Goal: Find specific page/section: Find specific page/section

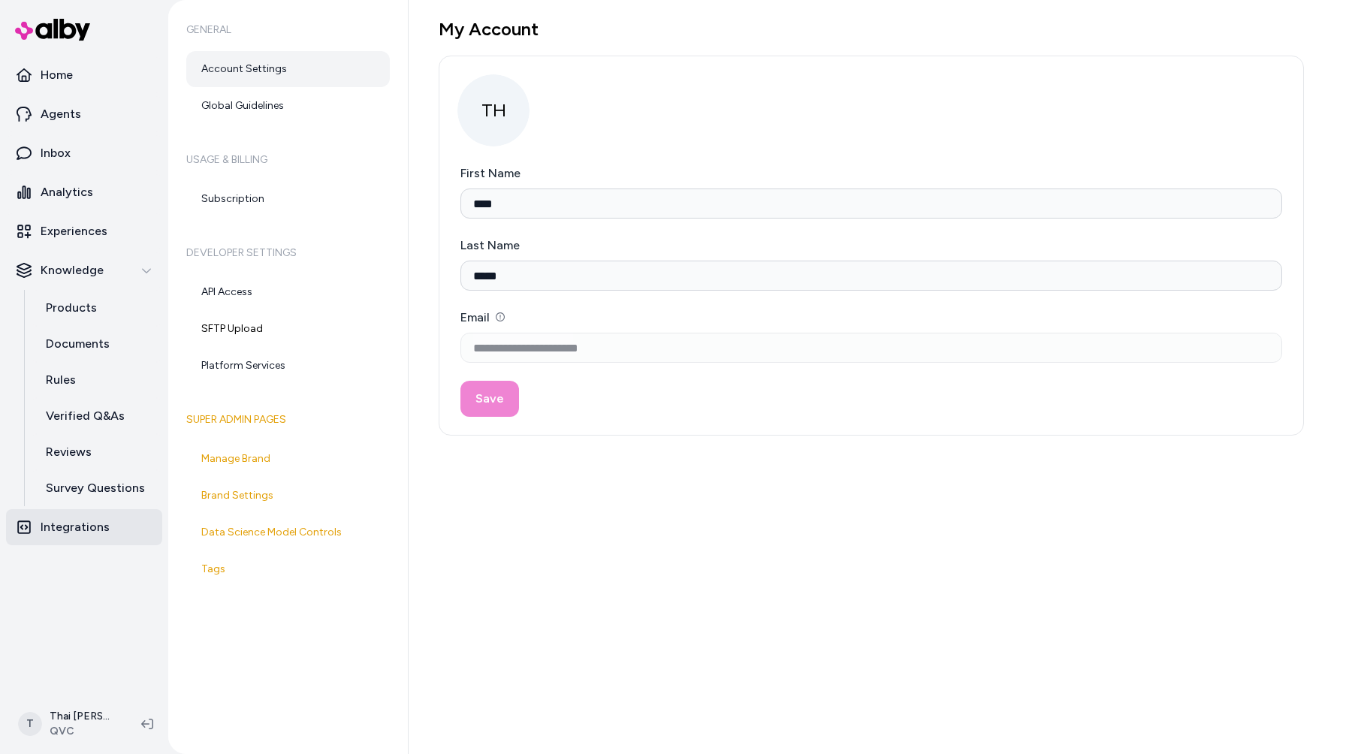
click at [101, 525] on p "Integrations" at bounding box center [75, 527] width 69 height 18
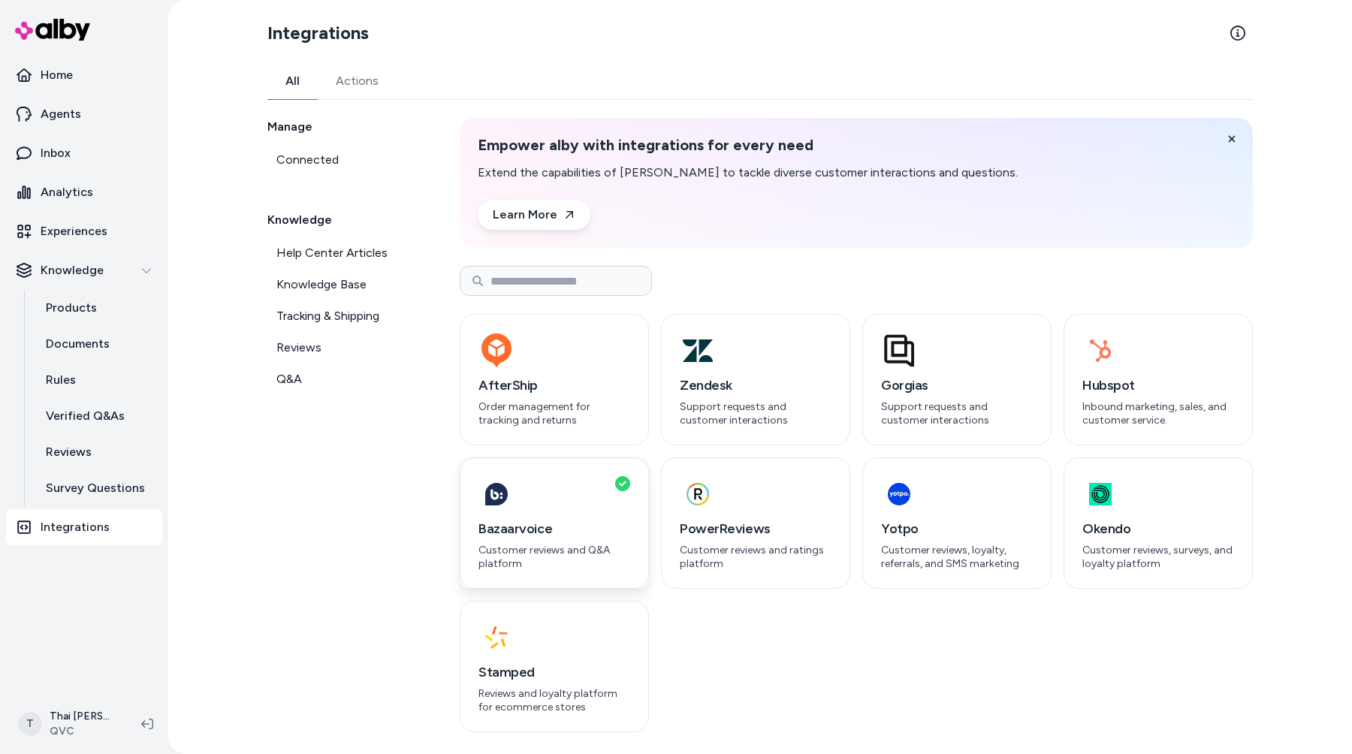
click at [593, 509] on div "button" at bounding box center [554, 494] width 152 height 36
click at [534, 530] on h3 "Bazaarvoice" at bounding box center [554, 528] width 152 height 21
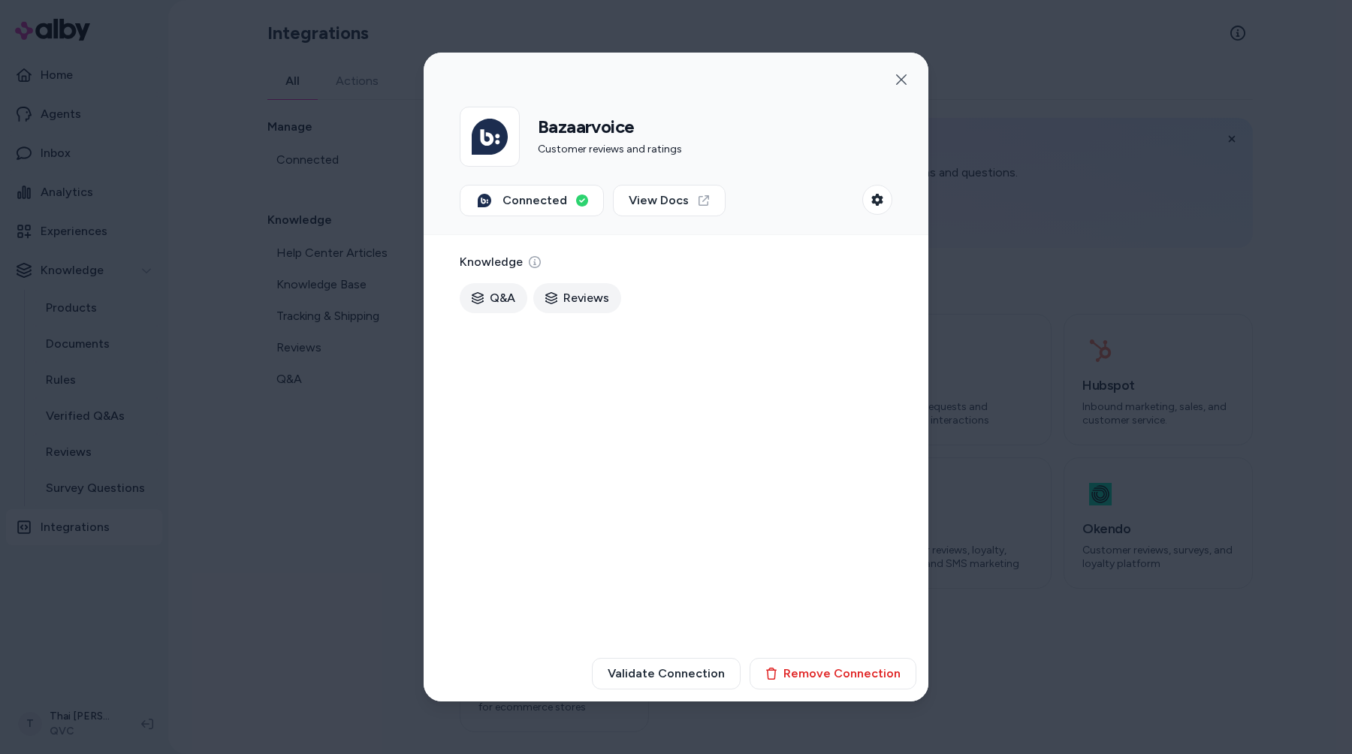
click at [352, 548] on div at bounding box center [676, 377] width 1352 height 754
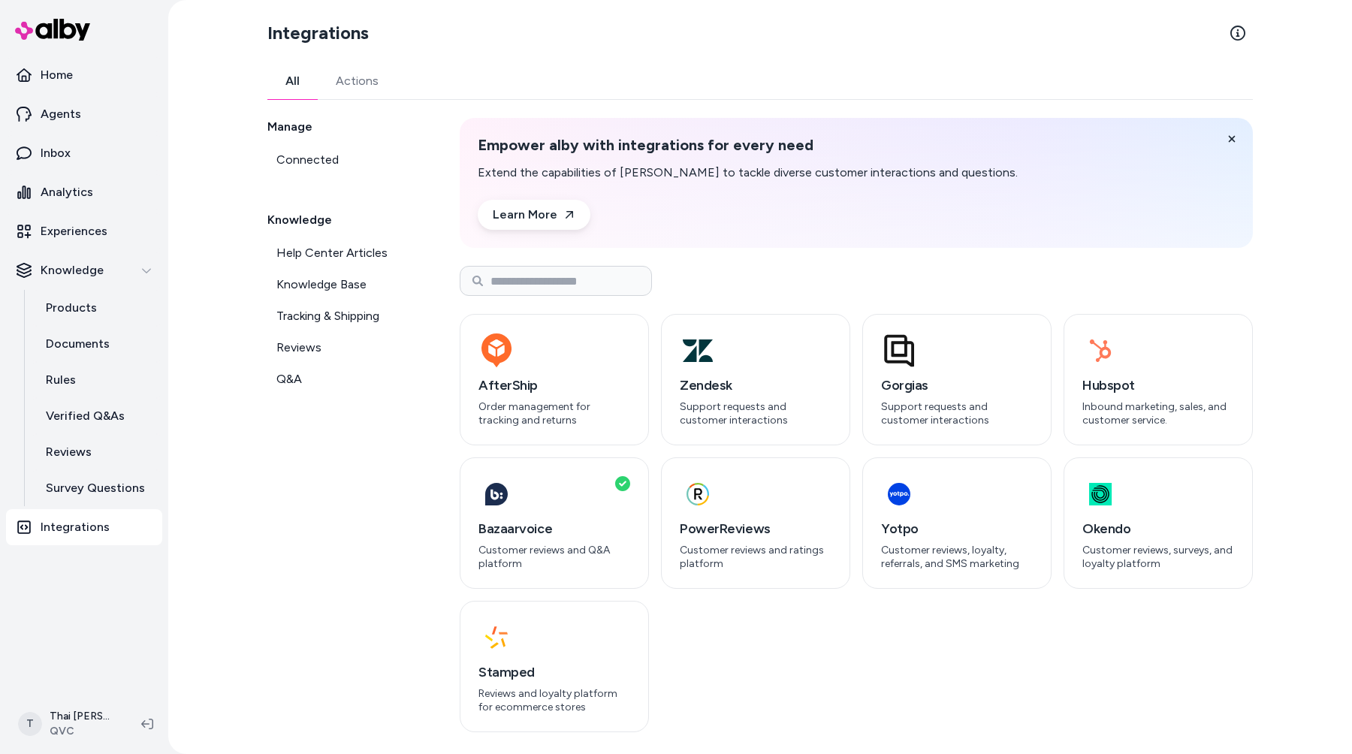
click at [687, 98] on div "All Actions" at bounding box center [759, 81] width 985 height 37
